Goal: Find specific page/section: Find specific page/section

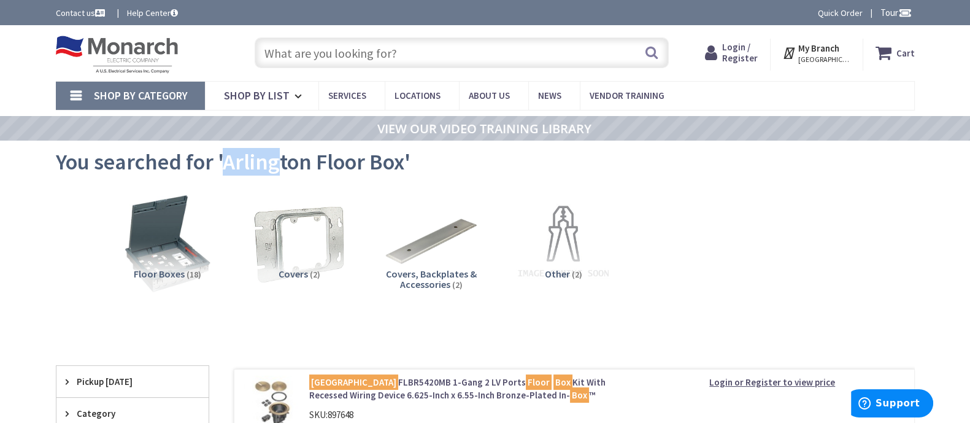
drag, startPoint x: 221, startPoint y: 158, endPoint x: 273, endPoint y: 158, distance: 52.2
click at [273, 158] on span "You searched for 'Arlington Floor Box'" at bounding box center [233, 162] width 355 height 28
drag, startPoint x: 269, startPoint y: 169, endPoint x: 250, endPoint y: 164, distance: 19.6
click at [268, 169] on span "You searched for 'Arlington Floor Box'" at bounding box center [233, 162] width 355 height 28
click at [380, 149] on span "You searched for 'Arlington Floor Box'" at bounding box center [233, 162] width 355 height 28
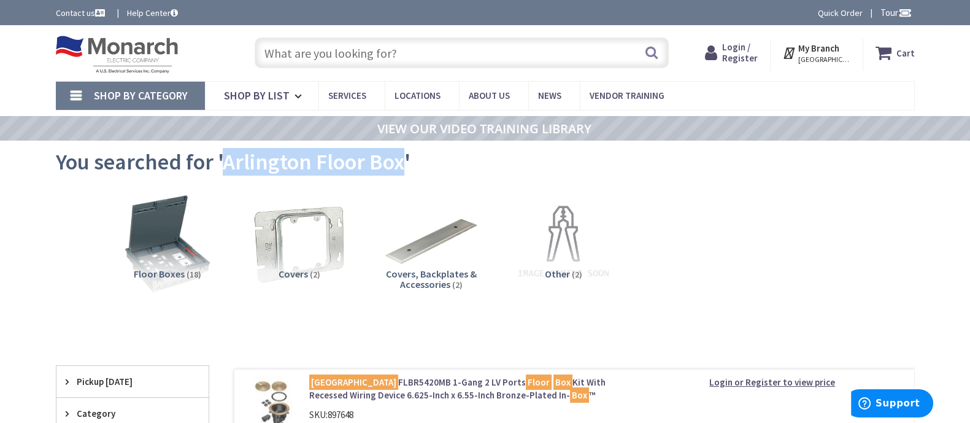
drag, startPoint x: 402, startPoint y: 157, endPoint x: 227, endPoint y: 167, distance: 175.2
click at [227, 167] on span "You searched for 'Arlington Floor Box'" at bounding box center [233, 162] width 355 height 28
copy span "Arlington Floor Box"
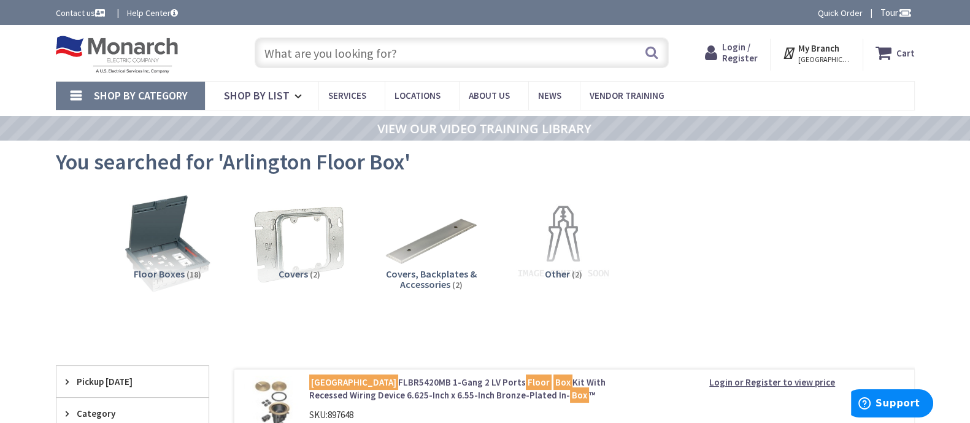
click at [336, 58] on input "text" at bounding box center [462, 52] width 414 height 31
paste input "Arlington Floor Box"
type input "Arlington Floor Box"
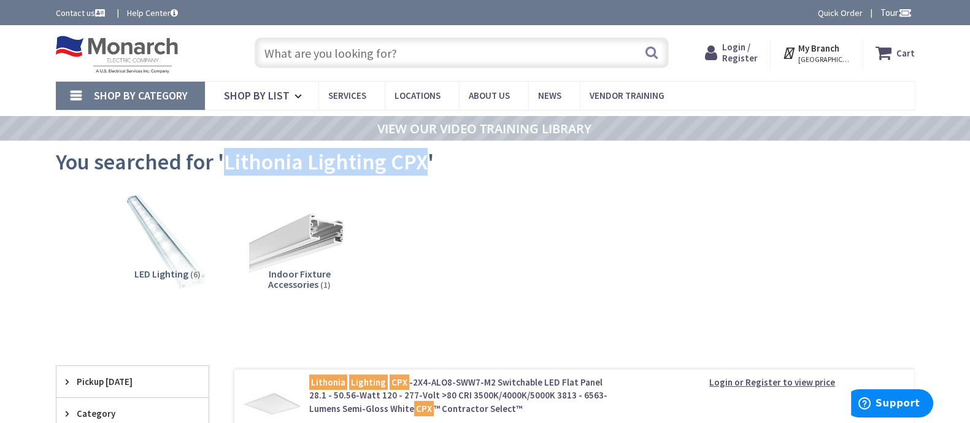
drag, startPoint x: 399, startPoint y: 163, endPoint x: 222, endPoint y: 155, distance: 177.5
click at [222, 155] on span "You searched for 'Lithonia Lighting CPX'" at bounding box center [245, 162] width 378 height 28
copy span "Lithonia Lighting CPX"
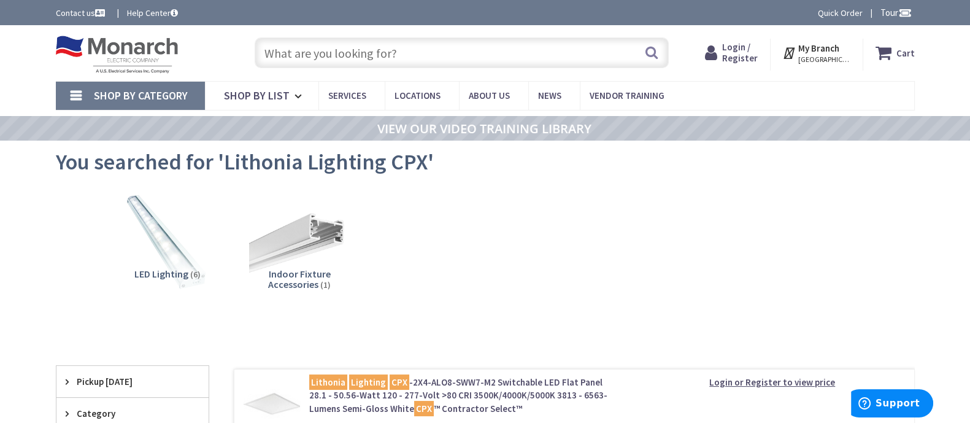
click at [360, 48] on input "text" at bounding box center [462, 52] width 414 height 31
paste input "Lithonia Lighting CPX"
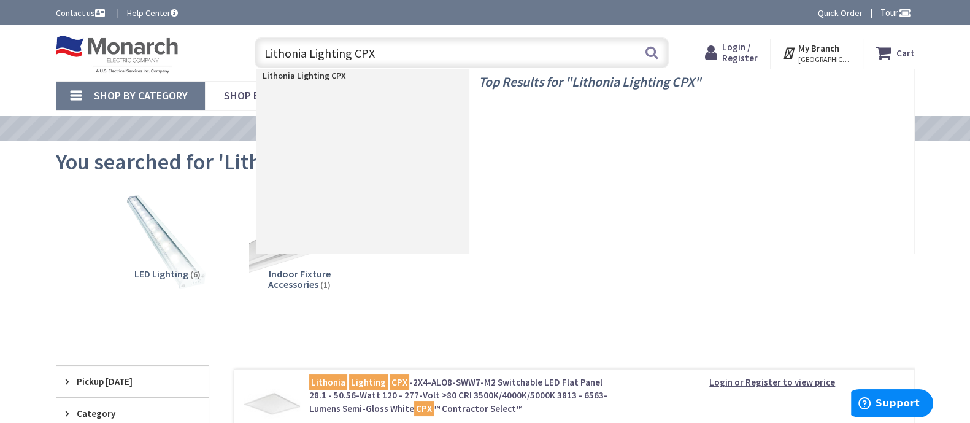
type input "Lithonia Lighting CPX\"
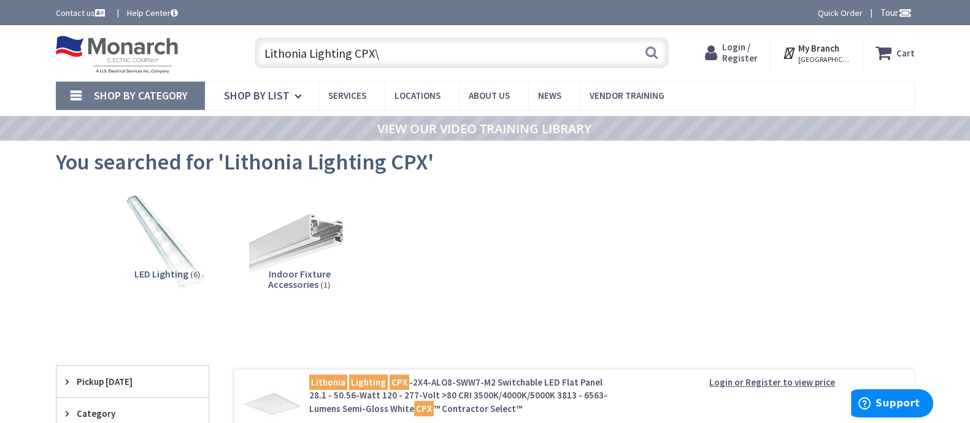
click at [425, 49] on input "Lithonia Lighting CPX\" at bounding box center [462, 52] width 414 height 31
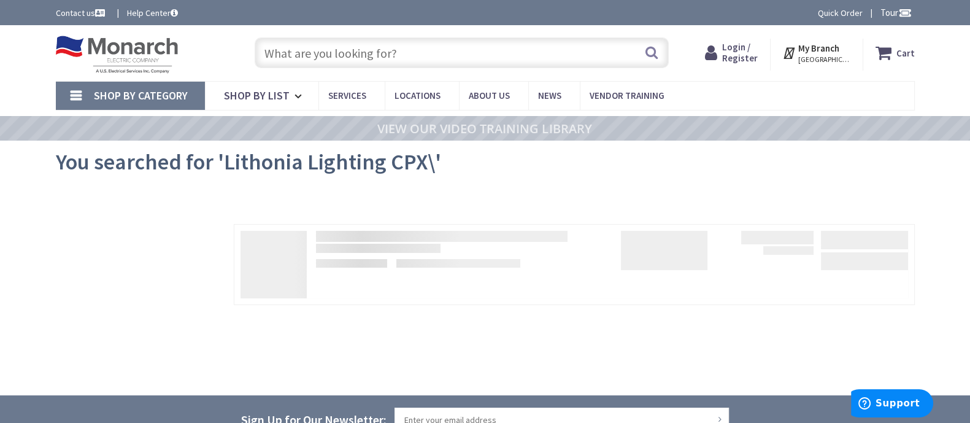
click at [388, 52] on input "text" at bounding box center [462, 52] width 414 height 31
paste input "Lithonia Lighting CPX"
type input "Lithonia Lighting CPX"
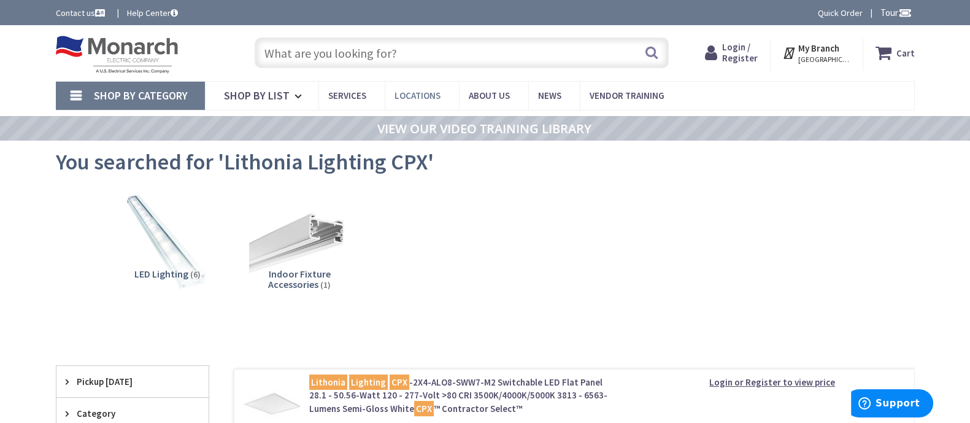
click at [405, 85] on link "Locations" at bounding box center [422, 96] width 74 height 28
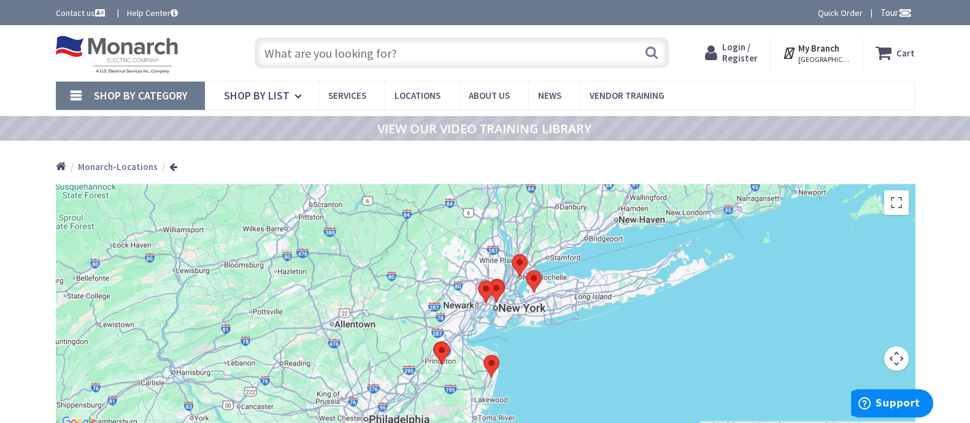
click at [962, 142] on div "Home Monarch-Locations" at bounding box center [485, 163] width 970 height 44
